Goal: Task Accomplishment & Management: Manage account settings

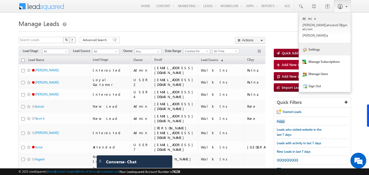
click at [310, 43] on link "Settings" at bounding box center [325, 49] width 52 height 12
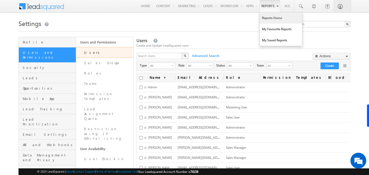
click at [273, 17] on link "Reports Home" at bounding box center [281, 17] width 42 height 11
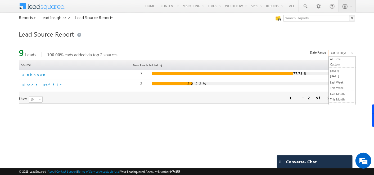
scroll to position [19, 0]
click at [338, 51] on span "Last 30 Days" at bounding box center [340, 53] width 25 height 5
click at [336, 80] on link "This Month" at bounding box center [342, 80] width 27 height 5
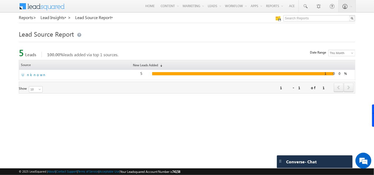
click at [234, 37] on h1 "Lead Source Report" at bounding box center [187, 33] width 337 height 10
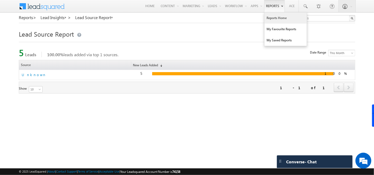
click at [274, 16] on link "Reports Home" at bounding box center [285, 17] width 42 height 11
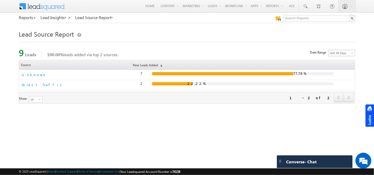
scroll to position [19, 0]
click at [351, 51] on span "Last 30 Days" at bounding box center [340, 53] width 25 height 5
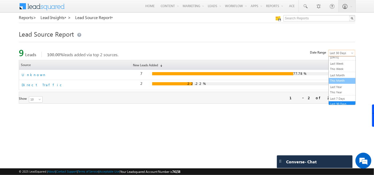
click at [340, 80] on link "This Month" at bounding box center [342, 80] width 27 height 5
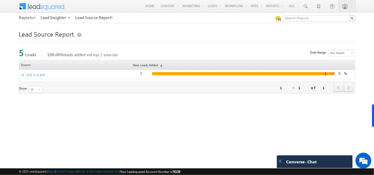
click at [22, 20] on link "Reports >" at bounding box center [27, 17] width 17 height 5
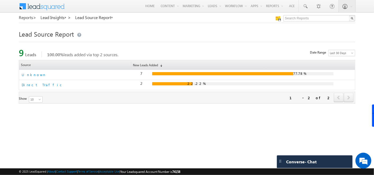
click at [26, 18] on link "Reports >" at bounding box center [27, 17] width 17 height 5
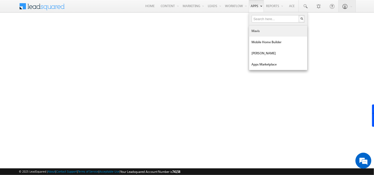
click at [259, 30] on link "Mavis" at bounding box center [278, 30] width 58 height 11
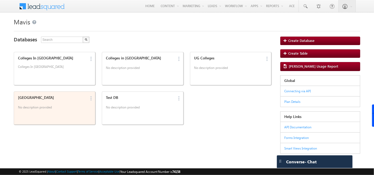
click at [55, 102] on div "India No description provided" at bounding box center [51, 102] width 70 height 18
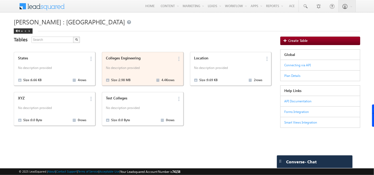
click at [145, 61] on div "Colleges Engineering No description provided Size : 2.98 MB 4.4K rows" at bounding box center [139, 68] width 70 height 29
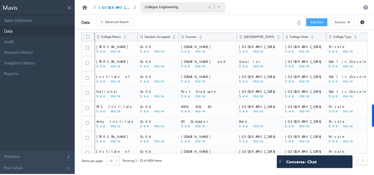
click at [84, 7] on link at bounding box center [84, 7] width 6 height 5
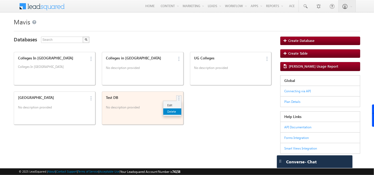
click at [173, 111] on link "Delete" at bounding box center [172, 111] width 18 height 6
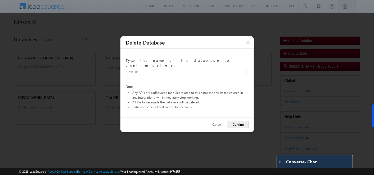
click at [162, 69] on input "text" at bounding box center [186, 72] width 121 height 6
type input "Test DB"
click at [231, 120] on button "Confirm" at bounding box center [238, 123] width 21 height 7
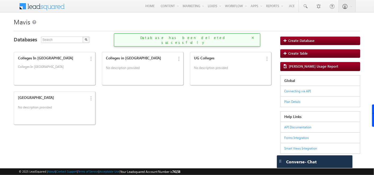
click at [251, 37] on icon at bounding box center [252, 37] width 3 height 3
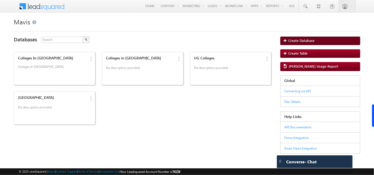
click at [288, 40] on span "Create Database" at bounding box center [301, 41] width 26 height 4
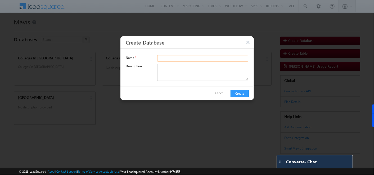
click at [188, 57] on input "text" at bounding box center [202, 58] width 91 height 6
type input "Test DB"
click at [237, 89] on button "Create" at bounding box center [239, 92] width 18 height 7
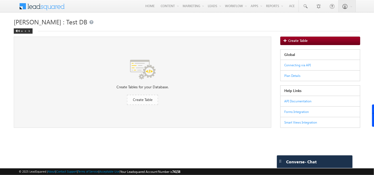
click at [140, 99] on span "Create Table" at bounding box center [143, 99] width 20 height 5
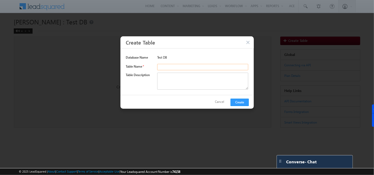
click at [172, 69] on input "text" at bounding box center [202, 66] width 91 height 6
type input "Schools"
click at [231, 102] on button "Create" at bounding box center [239, 101] width 18 height 7
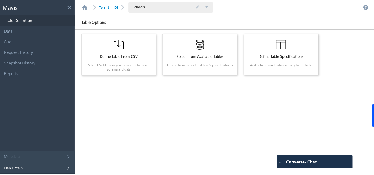
click at [69, 169] on div "Plan Details" at bounding box center [37, 167] width 75 height 11
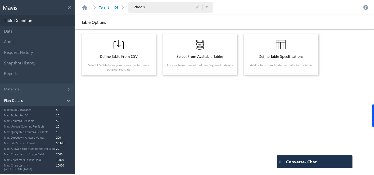
click at [68, 98] on div "Plan Details" at bounding box center [37, 100] width 75 height 11
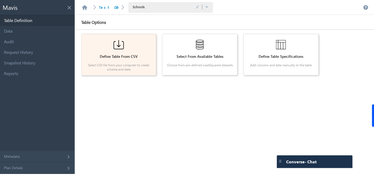
click at [122, 52] on div "Define Table From CSV Select CSV file from your computer to create schema and d…" at bounding box center [119, 54] width 70 height 37
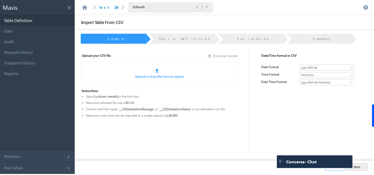
click at [222, 57] on link "Download Sample" at bounding box center [222, 56] width 29 height 4
click at [144, 78] on div "Upload or drop files here to replace" at bounding box center [159, 76] width 143 height 5
click at [155, 72] on div at bounding box center [192, 71] width 75 height 5
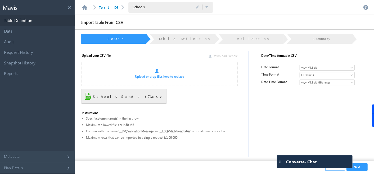
click at [360, 170] on button "Next" at bounding box center [356, 166] width 21 height 7
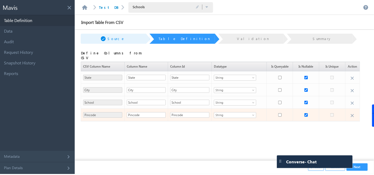
click at [238, 112] on span "String" at bounding box center [231, 114] width 35 height 5
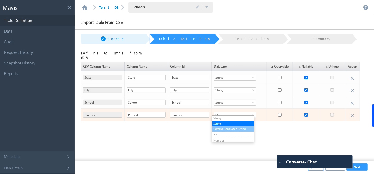
scroll to position [14, 0]
click at [221, 130] on li "Integer" at bounding box center [233, 131] width 42 height 5
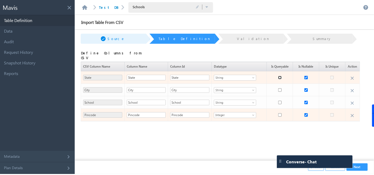
click at [278, 76] on input "checkbox" at bounding box center [279, 77] width 3 height 3
checkbox input "true"
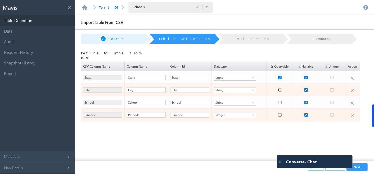
click at [278, 89] on input "checkbox" at bounding box center [279, 89] width 3 height 3
checkbox input "true"
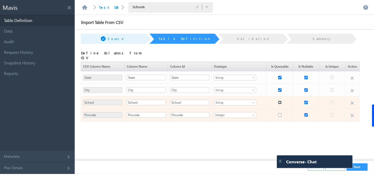
click at [278, 101] on input "checkbox" at bounding box center [279, 102] width 3 height 3
checkbox input "true"
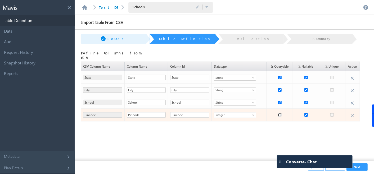
click at [278, 113] on input "checkbox" at bounding box center [279, 114] width 3 height 3
checkbox input "true"
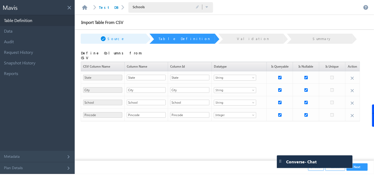
drag, startPoint x: 282, startPoint y: 160, endPoint x: 163, endPoint y: 174, distance: 119.8
click at [163, 174] on body "Converse - Chat Settings Notification Sound Converse On Off To pick up a dragga…" at bounding box center [187, 87] width 374 height 175
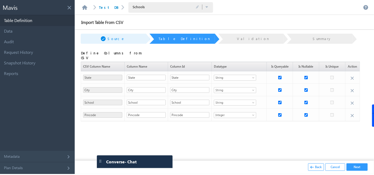
click at [359, 168] on button "Next" at bounding box center [356, 166] width 21 height 7
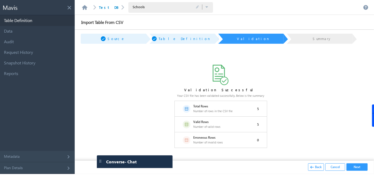
click at [356, 170] on button "Next" at bounding box center [356, 166] width 21 height 7
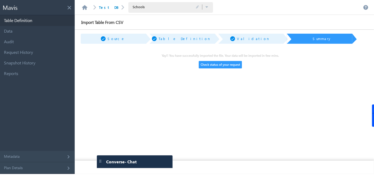
click at [218, 63] on button "Check status of your request" at bounding box center [220, 64] width 43 height 7
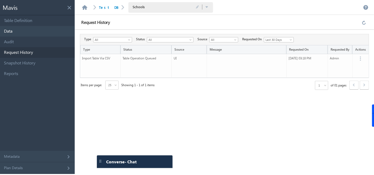
click at [21, 26] on link "Data" at bounding box center [37, 31] width 75 height 11
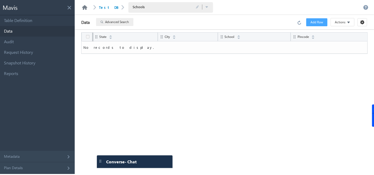
click at [87, 7] on link at bounding box center [84, 7] width 6 height 5
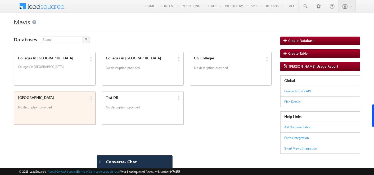
click at [50, 102] on div "India No description provided" at bounding box center [51, 102] width 70 height 18
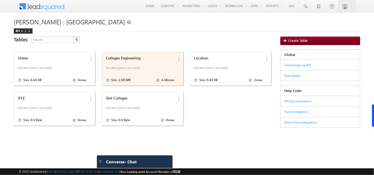
click at [143, 59] on div "Colleges Engineering" at bounding box center [140, 58] width 68 height 4
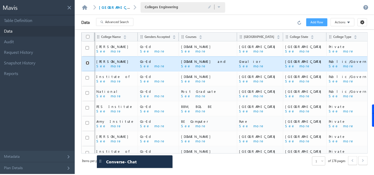
click at [86, 63] on input "checkbox" at bounding box center [87, 62] width 3 height 3
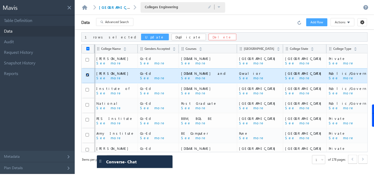
click at [87, 74] on input "checkbox" at bounding box center [87, 74] width 3 height 3
checkbox input "false"
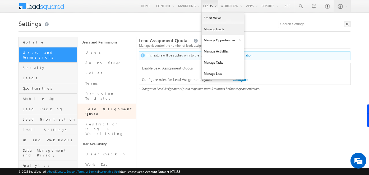
click at [208, 27] on link "Manage Leads" at bounding box center [223, 29] width 42 height 11
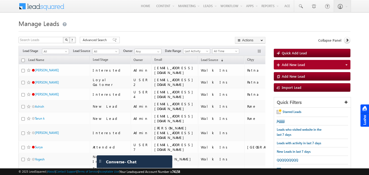
click at [0, 0] on span "Lead Fields Form" at bounding box center [0, 0] width 0 height 0
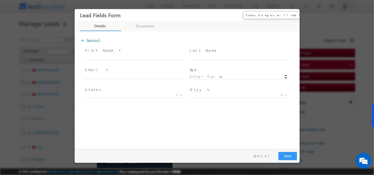
click at [289, 13] on button "×" at bounding box center [291, 15] width 9 height 10
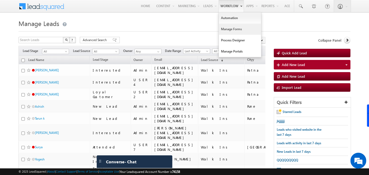
click at [234, 25] on link "Manage Forms" at bounding box center [240, 29] width 42 height 11
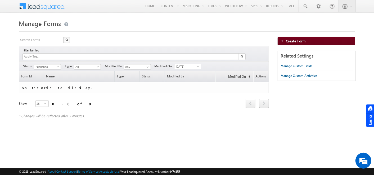
click at [312, 39] on link "Create Form" at bounding box center [317, 41] width 78 height 8
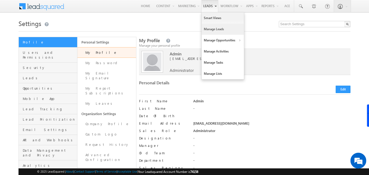
click at [213, 26] on link "Manage Leads" at bounding box center [223, 29] width 42 height 11
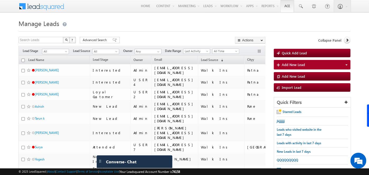
click at [287, 4] on link "Ace" at bounding box center [287, 6] width 13 height 12
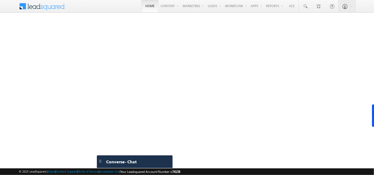
click at [146, 3] on link "Home" at bounding box center [149, 6] width 17 height 12
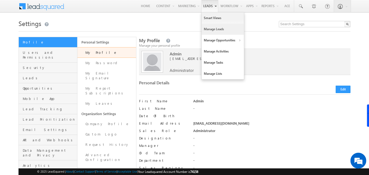
click at [208, 32] on link "Manage Leads" at bounding box center [223, 29] width 42 height 11
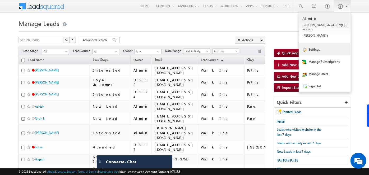
click at [317, 47] on link "Settings" at bounding box center [325, 49] width 52 height 12
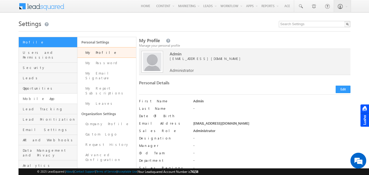
click at [43, 97] on link "Mobile App" at bounding box center [48, 98] width 58 height 10
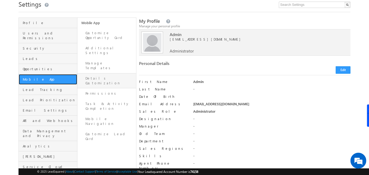
scroll to position [16, 0]
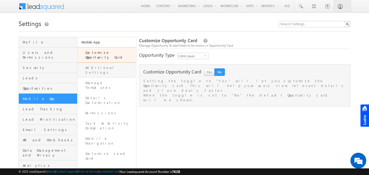
click at [102, 65] on link "Additional Settings" at bounding box center [107, 69] width 59 height 15
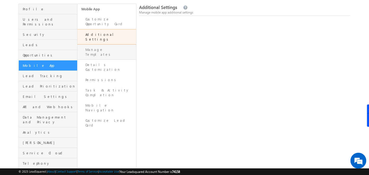
click at [98, 44] on link "Manage Templates" at bounding box center [107, 51] width 59 height 15
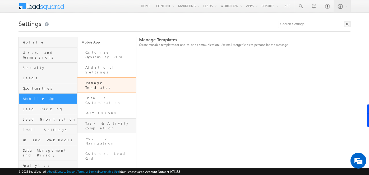
click at [114, 118] on link "Task & Activity Completion" at bounding box center [107, 125] width 59 height 15
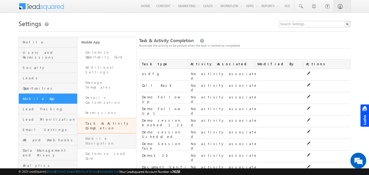
click at [113, 133] on link "Mobile Navigation" at bounding box center [107, 140] width 59 height 15
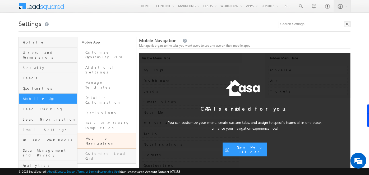
click at [102, 148] on link "Customize Lead Card" at bounding box center [107, 155] width 59 height 15
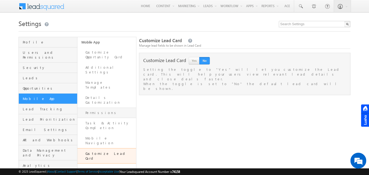
click at [112, 107] on link "Permissions" at bounding box center [107, 112] width 59 height 10
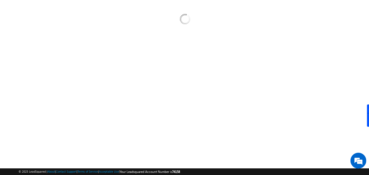
scroll to position [48, 0]
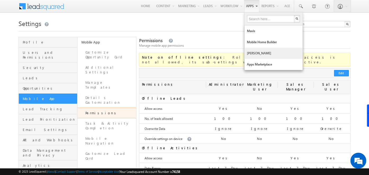
click at [259, 57] on link "Manage Lapps" at bounding box center [274, 53] width 58 height 11
